Goal: Task Accomplishment & Management: Manage account settings

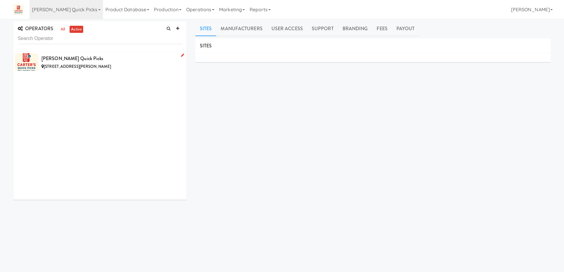
click at [123, 67] on div "2223 Fox Glen Cir, Vestavia Hills AL" at bounding box center [111, 66] width 141 height 7
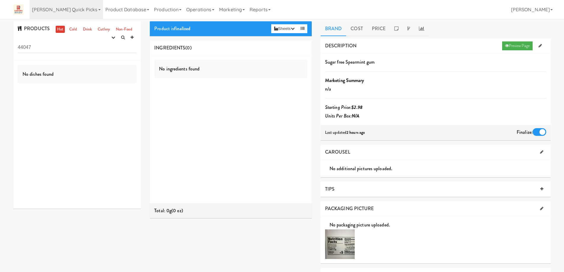
click at [55, 48] on input "44047" at bounding box center [77, 47] width 119 height 11
click at [112, 38] on icon "button" at bounding box center [113, 38] width 4 height 4
click at [106, 51] on link "experimenting" at bounding box center [94, 49] width 47 height 11
click at [71, 29] on link "Cold" at bounding box center [73, 29] width 10 height 7
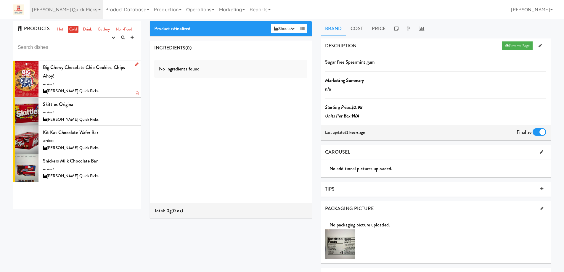
click at [96, 83] on div "Big Chewy Chocolate Chip Cookies, Chips Ahoy! version: 1 Carter’s Quick Picks" at bounding box center [90, 79] width 94 height 32
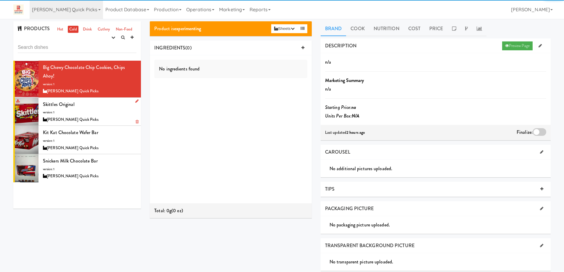
click at [103, 111] on div "Skittles Original version: 1 Carter’s Quick Picks" at bounding box center [90, 111] width 94 height 23
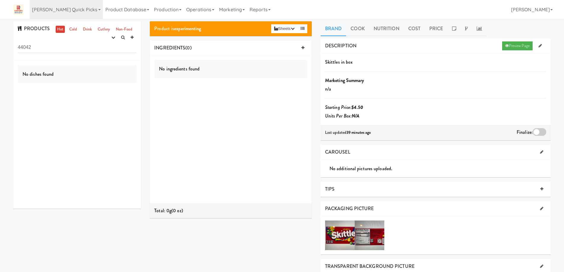
click at [56, 45] on input "44042" at bounding box center [77, 47] width 119 height 11
click at [111, 36] on icon "button" at bounding box center [113, 38] width 4 height 4
click at [102, 50] on link "experimenting" at bounding box center [94, 49] width 47 height 11
click at [72, 29] on link "Cold" at bounding box center [73, 29] width 10 height 7
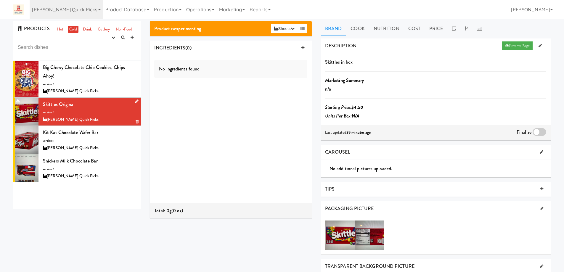
click at [102, 114] on div "Skittles Original version: 1 [PERSON_NAME] Quick Picks" at bounding box center [90, 111] width 94 height 23
click at [107, 146] on div "[PERSON_NAME] Quick Picks" at bounding box center [90, 147] width 94 height 7
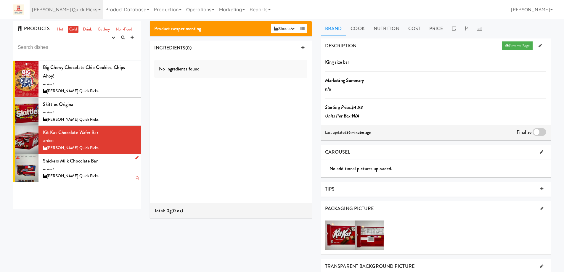
click at [110, 169] on div "Snickers Milk Chocolate bar version: 1 Carter’s Quick Picks" at bounding box center [90, 168] width 94 height 23
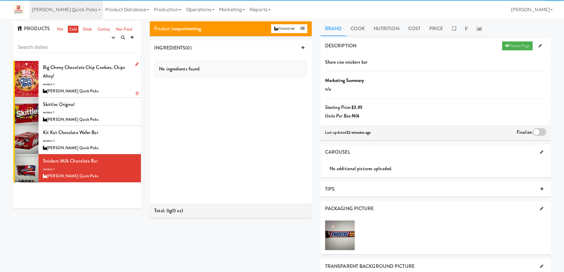
click at [109, 87] on div "Big Chewy Chocolate Chip Cookies, Chips Ahoy! version: 1 Carter’s Quick Picks" at bounding box center [90, 79] width 94 height 32
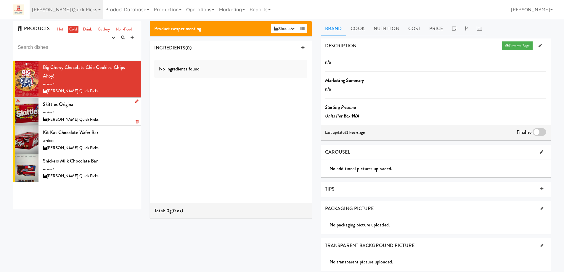
click at [107, 112] on div "Skittles Original version: 1 Carter’s Quick Picks" at bounding box center [90, 111] width 94 height 23
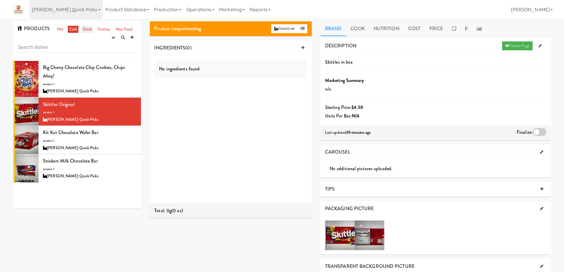
click at [87, 31] on link "Drink" at bounding box center [87, 29] width 12 height 7
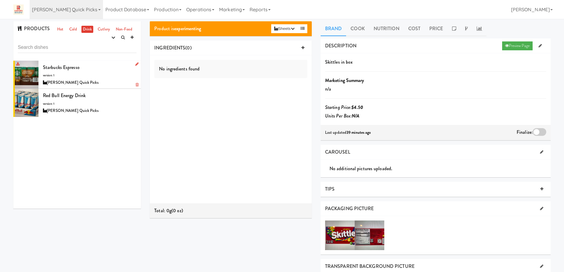
click at [101, 77] on div "Starbucks espresso version: 1 Carter’s Quick Picks" at bounding box center [90, 74] width 94 height 23
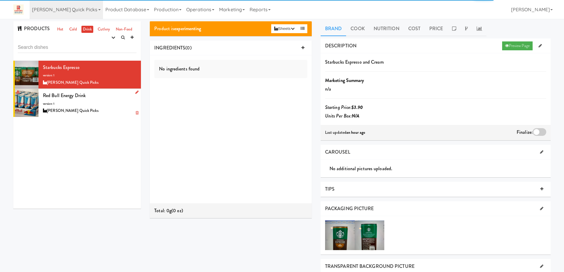
click at [109, 96] on div "Red Bull energy drink version: 1 [PERSON_NAME] Quick Picks" at bounding box center [90, 102] width 94 height 23
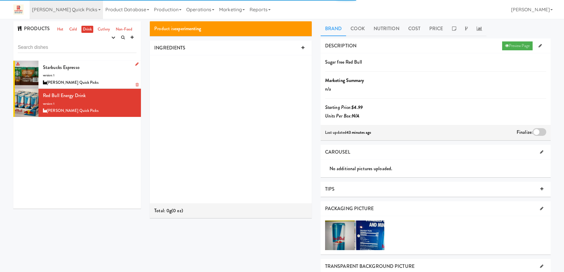
click at [108, 75] on div "Starbucks espresso version: 1 [PERSON_NAME] Quick Picks" at bounding box center [90, 74] width 94 height 23
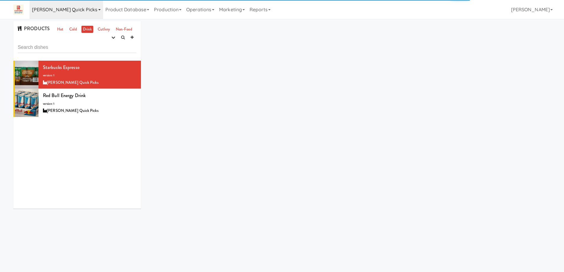
click at [75, 9] on link "[PERSON_NAME] Quick Picks" at bounding box center [66, 9] width 73 height 19
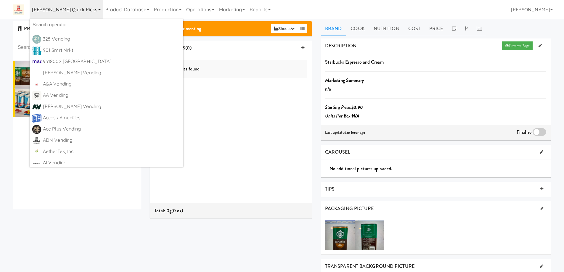
click at [68, 23] on input "text" at bounding box center [74, 24] width 89 height 9
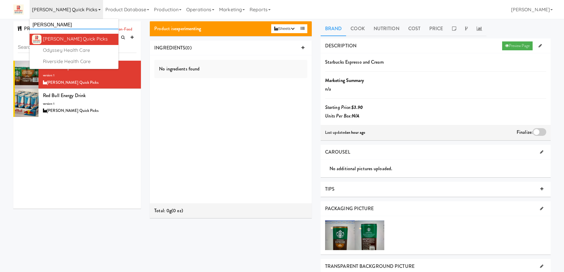
type input "carter"
click at [79, 37] on div "[PERSON_NAME] Quick Picks" at bounding box center [79, 39] width 73 height 9
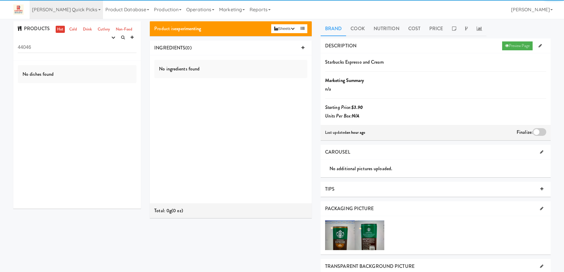
click at [41, 48] on input "44046" at bounding box center [77, 47] width 119 height 11
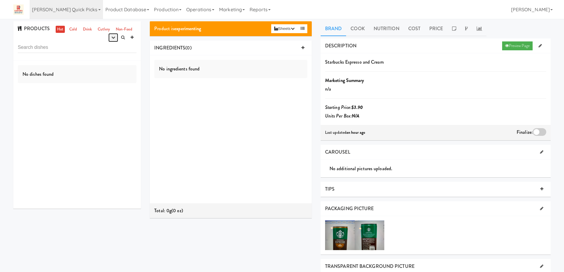
click at [115, 36] on icon "button" at bounding box center [113, 38] width 4 height 4
click at [100, 49] on link "experimenting" at bounding box center [94, 49] width 47 height 11
click at [72, 30] on link "Cold" at bounding box center [73, 29] width 10 height 7
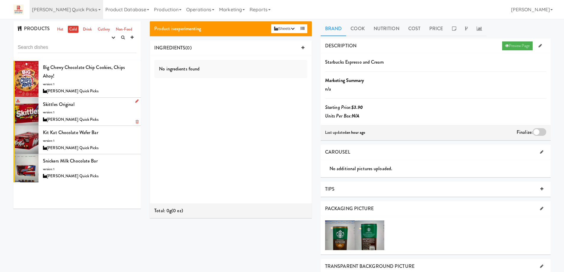
click at [96, 115] on div "Skittles Original version: 1 [PERSON_NAME] Quick Picks" at bounding box center [90, 111] width 94 height 23
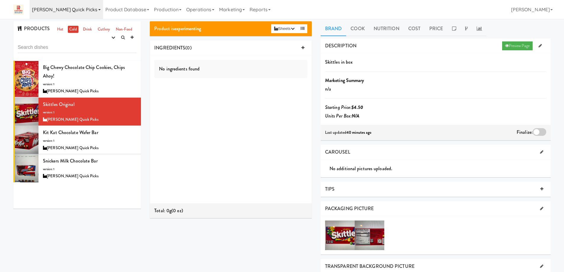
click at [78, 12] on link "[PERSON_NAME] Quick Picks" at bounding box center [66, 9] width 73 height 19
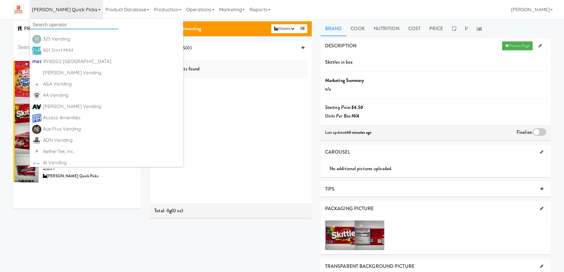
click at [67, 27] on input "text" at bounding box center [74, 24] width 89 height 9
paste input "TreeLine CrossFit"
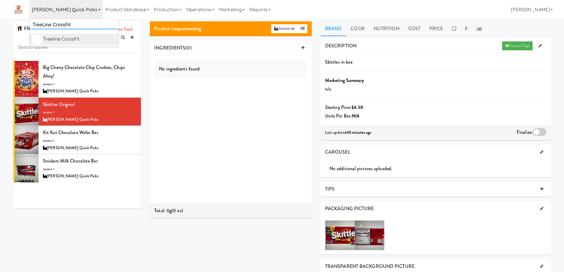
type input "TreeLine CrossFit"
click at [68, 38] on div "Treeline CrossFit" at bounding box center [79, 39] width 73 height 9
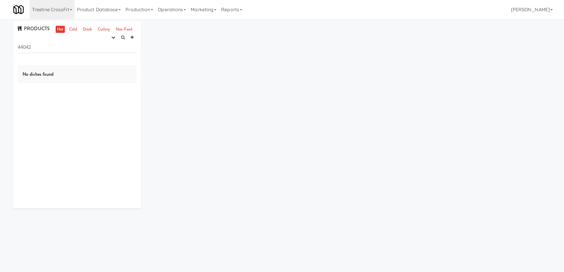
click at [35, 49] on input "44042" at bounding box center [77, 47] width 119 height 11
click at [113, 40] on button "button" at bounding box center [113, 37] width 10 height 9
click at [101, 50] on link "experimenting" at bounding box center [94, 49] width 47 height 11
click at [71, 28] on link "Cold" at bounding box center [73, 29] width 10 height 7
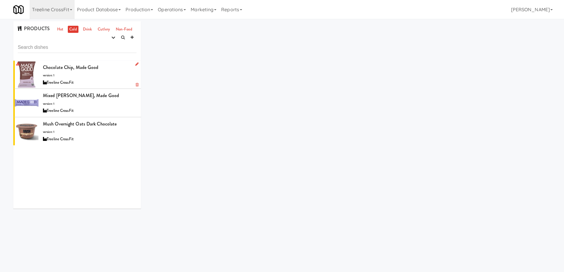
click at [105, 78] on div "Chocolate Chip, Made good version: 1 Treeline CrossFit" at bounding box center [90, 74] width 94 height 23
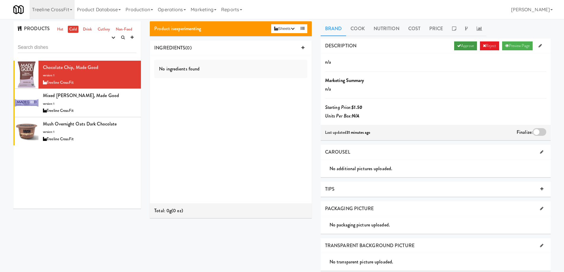
click at [458, 46] on link "Approve" at bounding box center [465, 45] width 23 height 9
click at [541, 134] on div at bounding box center [539, 132] width 14 height 8
click at [0, 0] on input "checkbox" at bounding box center [0, 0] width 0 height 0
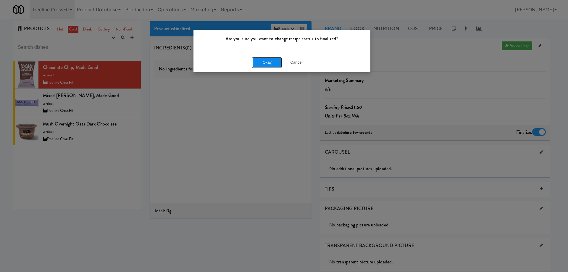
click at [269, 63] on button "Okay" at bounding box center [267, 62] width 30 height 11
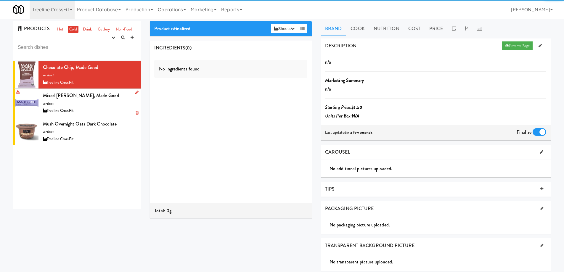
click at [117, 101] on div "Mixed Berry, Made good version: 1 Treeline CrossFit" at bounding box center [90, 102] width 94 height 23
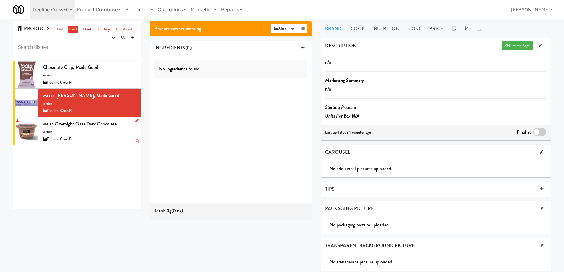
click at [105, 141] on div "Treeline CrossFit" at bounding box center [90, 139] width 94 height 7
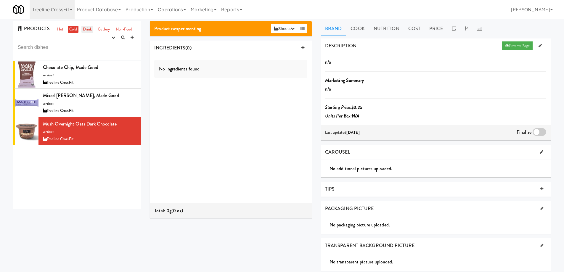
click at [85, 29] on link "Drink" at bounding box center [87, 29] width 12 height 7
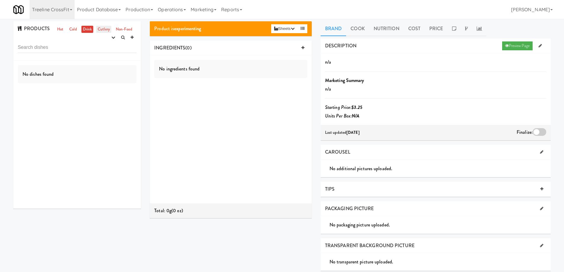
click at [103, 28] on link "Cutlery" at bounding box center [103, 29] width 15 height 7
click at [124, 28] on link "Non-Food" at bounding box center [124, 29] width 20 height 7
click at [89, 29] on link "Drink" at bounding box center [87, 29] width 12 height 7
click at [72, 29] on link "Cold" at bounding box center [73, 29] width 10 height 7
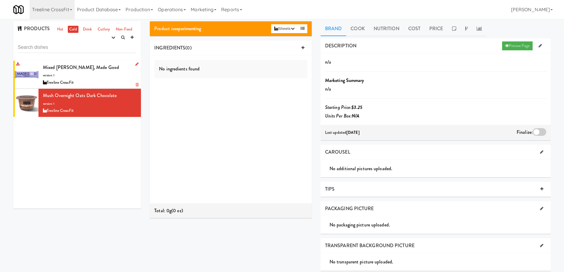
click at [103, 78] on div "Mixed Berry, Made good version: 1 Treeline CrossFit" at bounding box center [90, 74] width 94 height 23
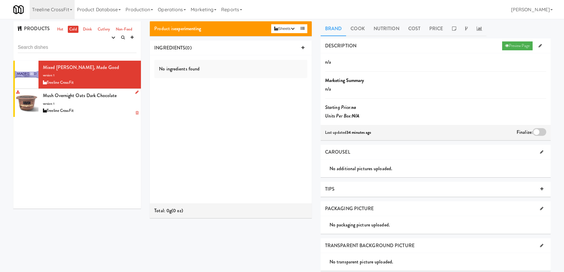
click at [102, 114] on div "Treeline CrossFit" at bounding box center [90, 110] width 94 height 7
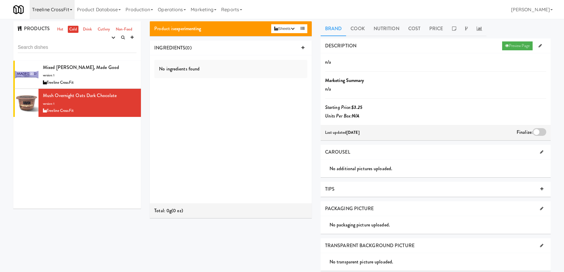
click at [69, 9] on link "Treeline CrossFit" at bounding box center [52, 9] width 45 height 19
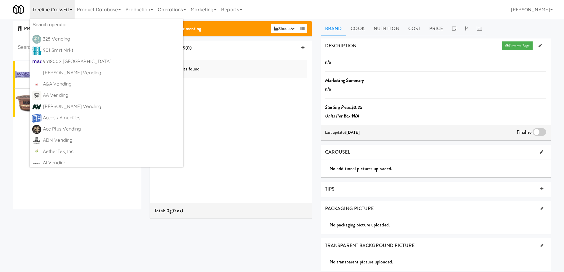
click at [59, 26] on input "text" at bounding box center [74, 24] width 89 height 9
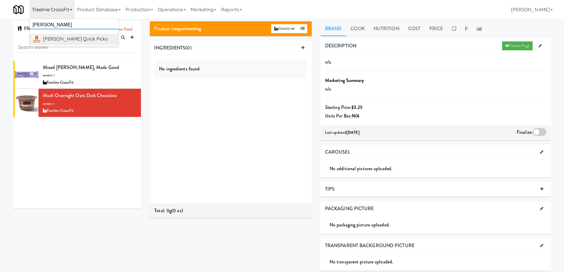
type input "carter"
click at [73, 35] on div "[PERSON_NAME] Quick Picks" at bounding box center [79, 39] width 73 height 9
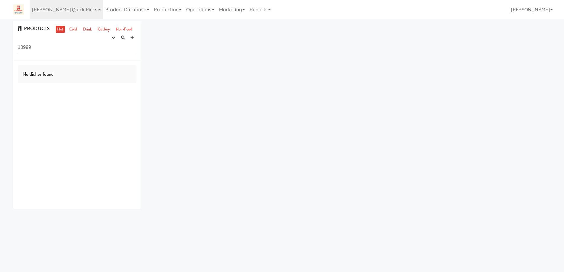
click at [62, 49] on input "18999" at bounding box center [77, 47] width 119 height 11
click at [111, 37] on icon "button" at bounding box center [113, 38] width 4 height 4
click at [102, 49] on link "experimenting" at bounding box center [94, 49] width 47 height 11
click at [70, 30] on link "Cold" at bounding box center [73, 29] width 10 height 7
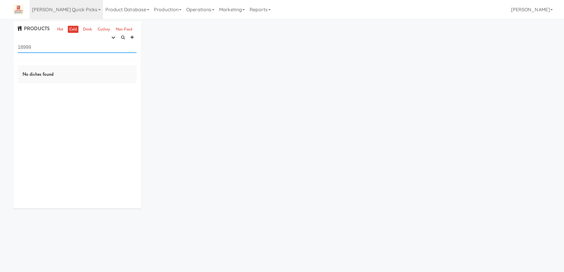
click at [43, 49] on input "18999" at bounding box center [77, 47] width 119 height 11
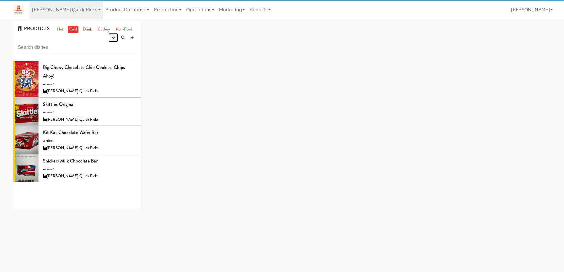
click at [112, 36] on icon "button" at bounding box center [113, 38] width 4 height 4
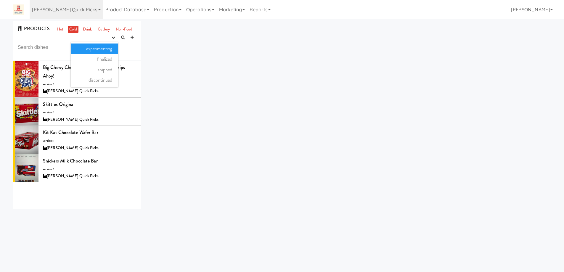
click at [94, 45] on link "experimenting" at bounding box center [94, 49] width 47 height 11
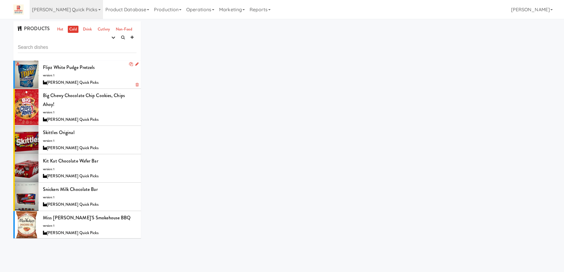
click at [96, 76] on div "Flipz White Pudge Pretzels version: 1 Carter’s Quick Picks" at bounding box center [90, 74] width 94 height 23
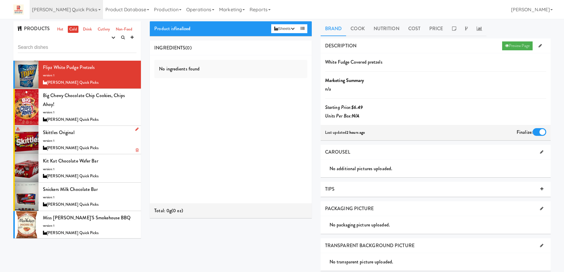
click at [93, 141] on div "Skittles Original version: 1 Carter’s Quick Picks" at bounding box center [90, 139] width 94 height 23
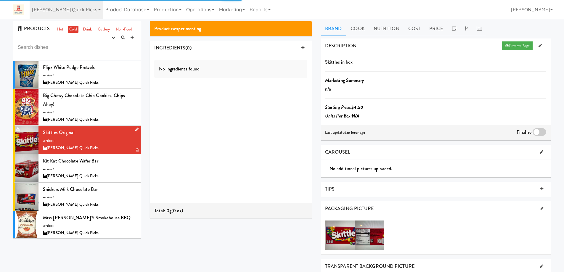
scroll to position [59, 0]
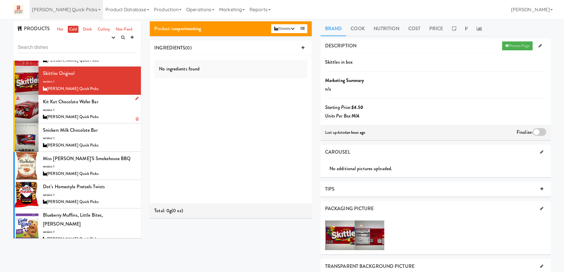
click at [102, 108] on div "Kit Kat Chocolate Wafer bar version: 1 Carter’s Quick Picks" at bounding box center [90, 108] width 94 height 23
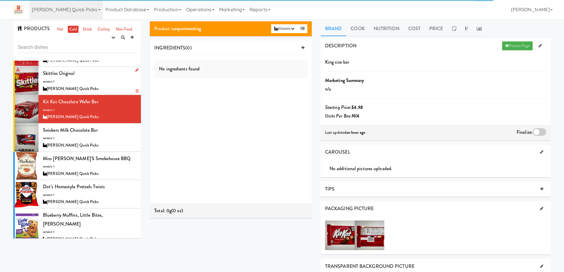
click at [103, 84] on div "Skittles Original version: 1 Carter’s Quick Picks" at bounding box center [90, 80] width 94 height 23
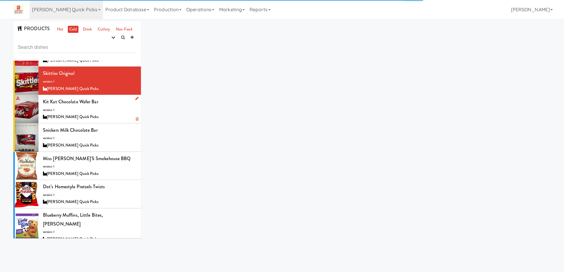
scroll to position [30, 0]
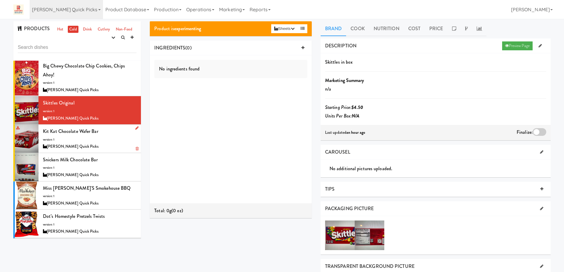
click at [108, 141] on div "Kit Kat Chocolate Wafer bar version: 1 Carter’s Quick Picks" at bounding box center [90, 138] width 94 height 23
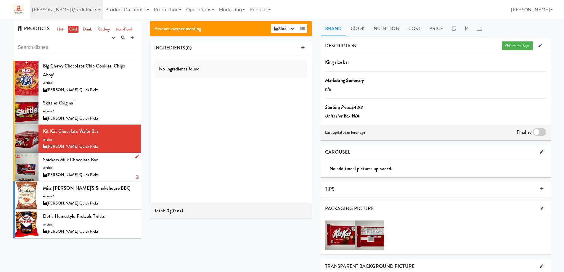
click at [105, 167] on div "Snickers Milk Chocolate bar version: 1 Carter’s Quick Picks" at bounding box center [90, 166] width 94 height 23
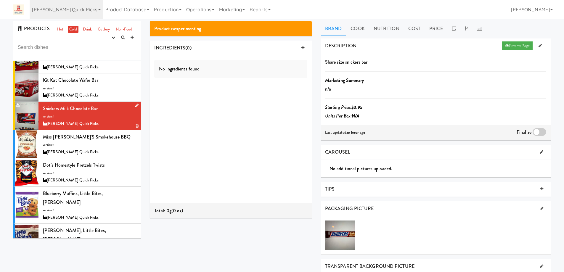
scroll to position [89, 0]
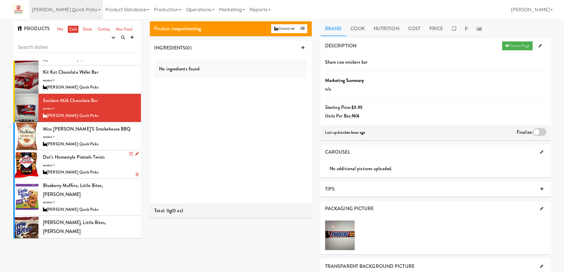
click at [102, 167] on div "Dot’s Homestyle Pretzels Twists version: 1 Carter’s Quick Picks" at bounding box center [90, 164] width 94 height 23
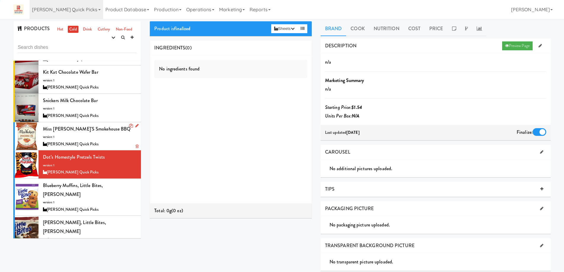
click at [102, 139] on div "Miss Vickie's Smokehouse BBQ version: 1 Carter’s Quick Picks" at bounding box center [90, 136] width 94 height 23
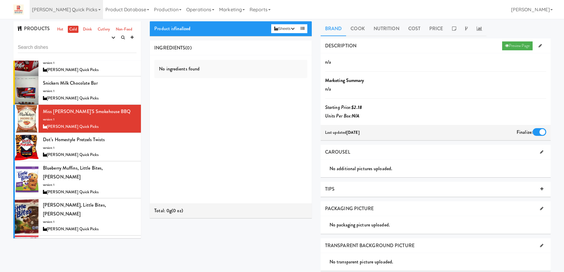
scroll to position [178, 0]
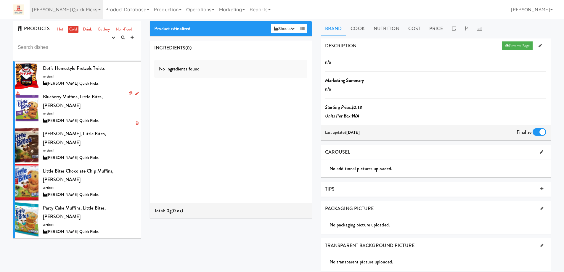
click at [102, 106] on div "Blueberry Muffins, Little Bites, Entenmann's version: 1 Carter’s Quick Picks" at bounding box center [90, 108] width 94 height 32
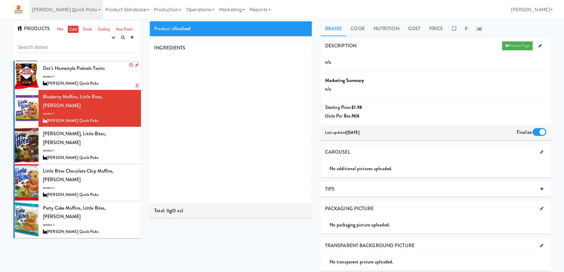
click at [106, 79] on div "Dot’s Homestyle Pretzels Twists version: 1 Carter’s Quick Picks" at bounding box center [90, 75] width 94 height 23
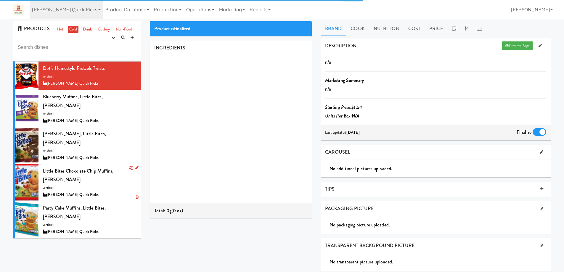
click at [101, 167] on div "Little Bites Chocolate Chip Muffins, Entenmann's version: 1 Carter’s Quick Picks" at bounding box center [90, 183] width 94 height 32
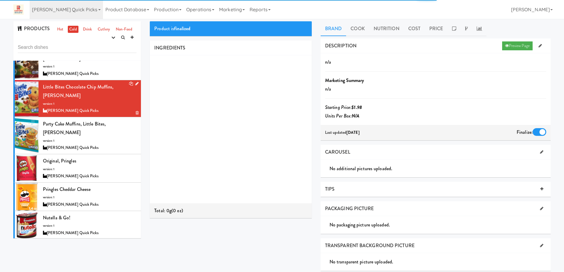
scroll to position [266, 0]
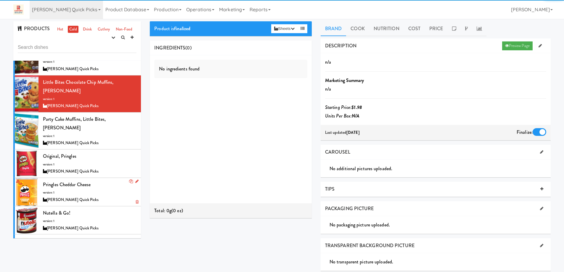
click at [99, 180] on div "Pringles Cheddar Cheese version: 1 Carter’s Quick Picks" at bounding box center [90, 191] width 94 height 23
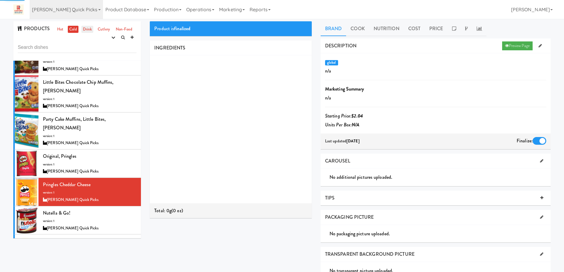
click at [91, 28] on link "Drink" at bounding box center [87, 29] width 12 height 7
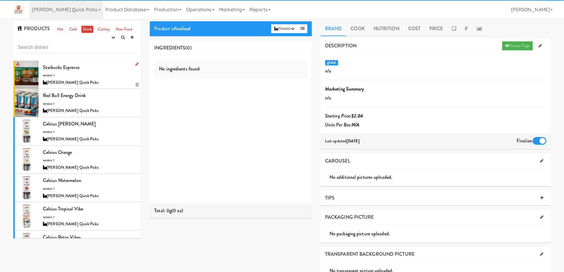
click at [100, 73] on div "Starbucks espresso version: 1 Carter’s Quick Picks" at bounding box center [90, 74] width 94 height 23
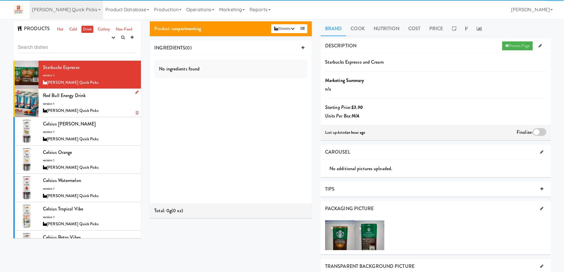
click at [106, 107] on div "Red Bull energy drink version: 1 Carter’s Quick Picks" at bounding box center [90, 102] width 94 height 23
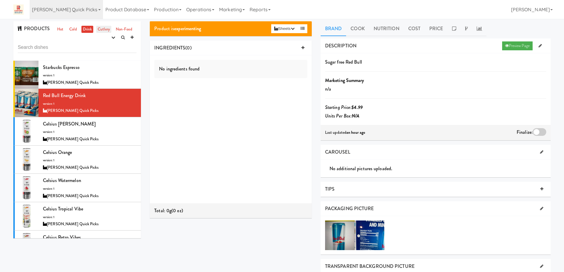
click at [101, 29] on link "Cutlery" at bounding box center [103, 29] width 15 height 7
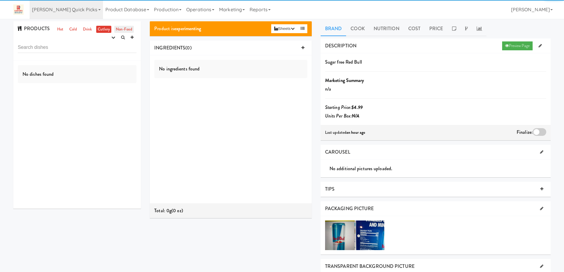
click at [120, 29] on link "Non-Food" at bounding box center [124, 29] width 20 height 7
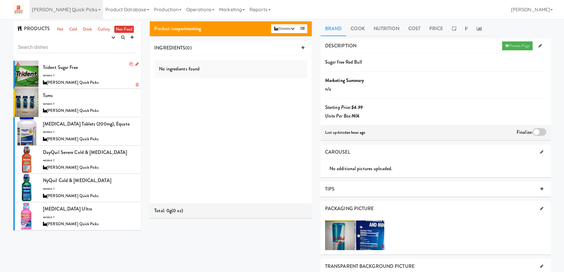
click at [86, 75] on div "Trident Sugar free version: 1 Carter’s Quick Picks" at bounding box center [90, 74] width 94 height 23
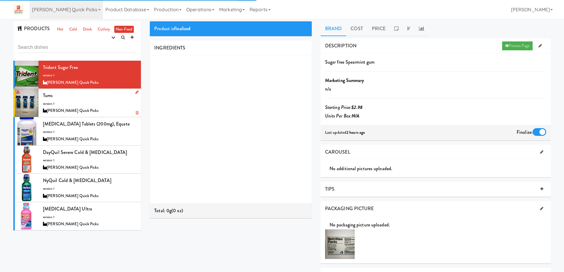
click at [92, 102] on div "Tums version: 1 Carter’s Quick Picks" at bounding box center [90, 102] width 94 height 23
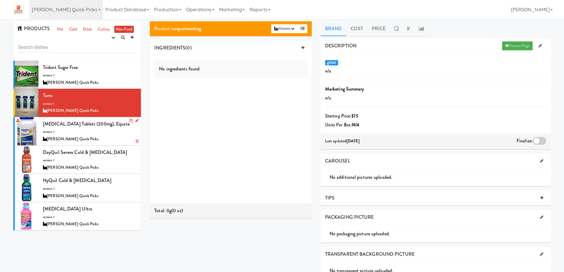
click at [101, 136] on div "[PERSON_NAME] Quick Picks" at bounding box center [90, 139] width 94 height 7
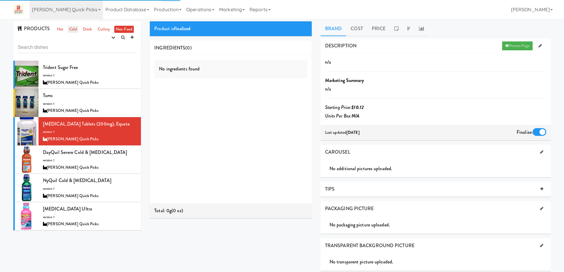
click at [74, 31] on link "Cold" at bounding box center [73, 29] width 10 height 7
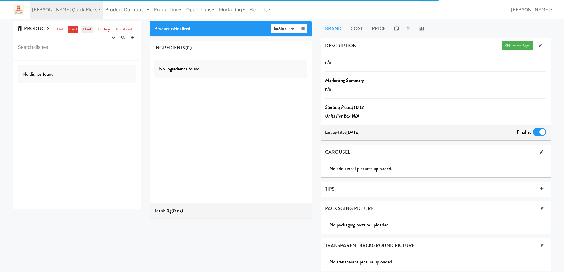
click at [91, 29] on link "Drink" at bounding box center [87, 29] width 12 height 7
click at [51, 49] on input "43369" at bounding box center [77, 47] width 119 height 11
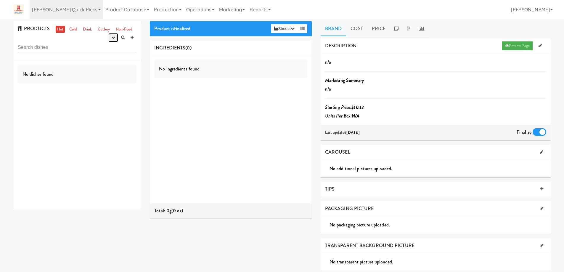
click at [111, 40] on button "button" at bounding box center [113, 37] width 10 height 9
click at [106, 48] on link "experimenting" at bounding box center [94, 49] width 47 height 11
click at [70, 30] on link "Cold" at bounding box center [73, 29] width 10 height 7
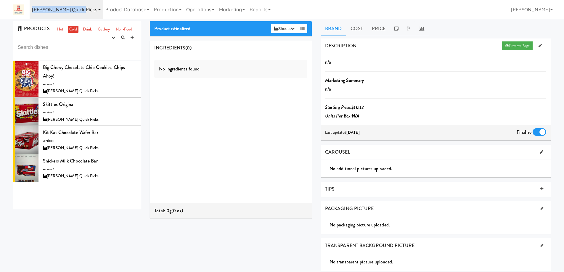
drag, startPoint x: 32, startPoint y: 10, endPoint x: 76, endPoint y: 10, distance: 44.4
click at [76, 10] on link "[PERSON_NAME] Quick Picks" at bounding box center [66, 9] width 73 height 19
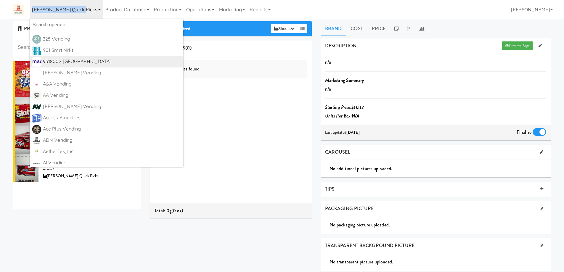
copy link "[PERSON_NAME] Quick Picks"
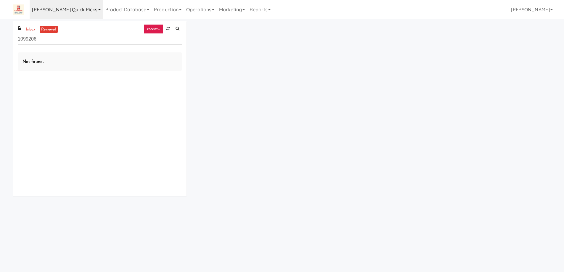
click at [98, 10] on icon at bounding box center [99, 9] width 2 height 1
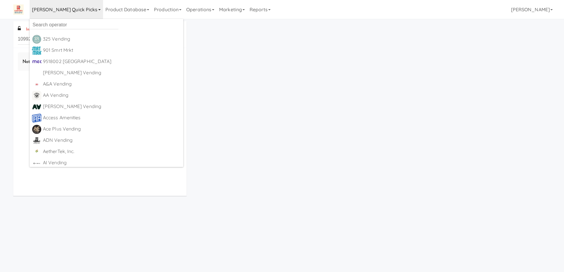
click at [263, 76] on div "inbox reviewed recent all unclear take inventory issue suspicious failed recent…" at bounding box center [282, 110] width 546 height 179
